Goal: Navigation & Orientation: Go to known website

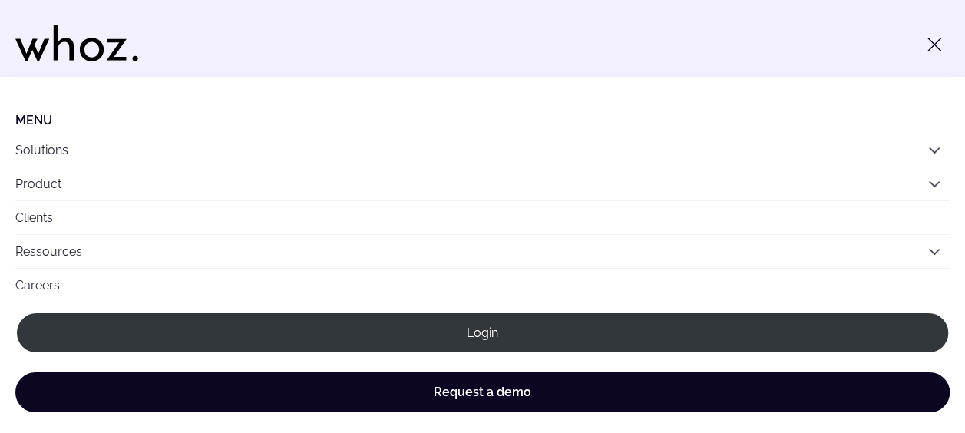
scroll to position [8, 0]
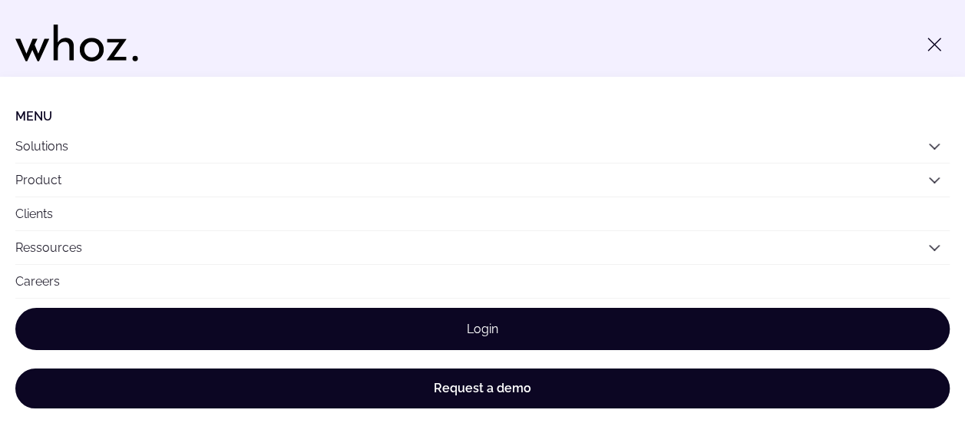
click at [495, 320] on link "Login" at bounding box center [482, 329] width 935 height 42
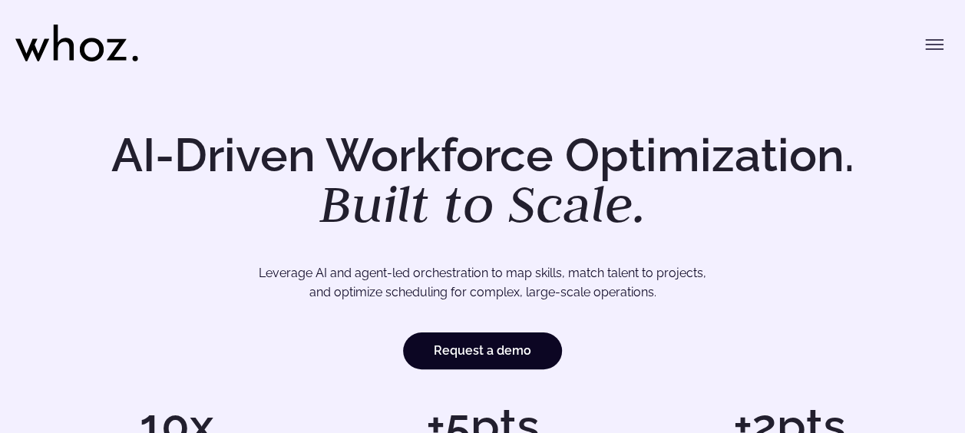
click at [928, 38] on icon "Toggle menu" at bounding box center [934, 44] width 18 height 18
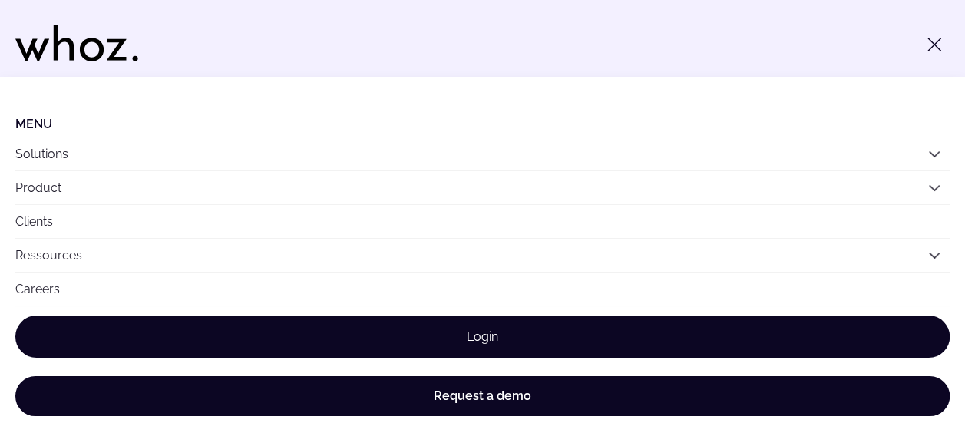
click at [446, 338] on link "Login" at bounding box center [482, 337] width 935 height 42
